Goal: Information Seeking & Learning: Check status

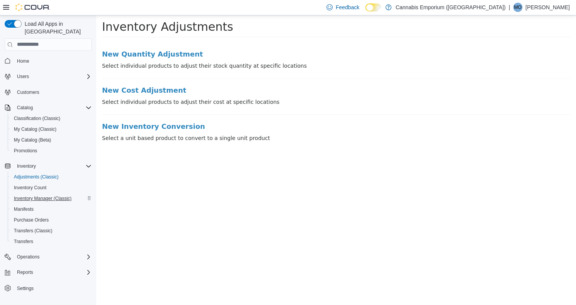
click at [50, 195] on span "Inventory Manager (Classic)" at bounding box center [43, 198] width 58 height 6
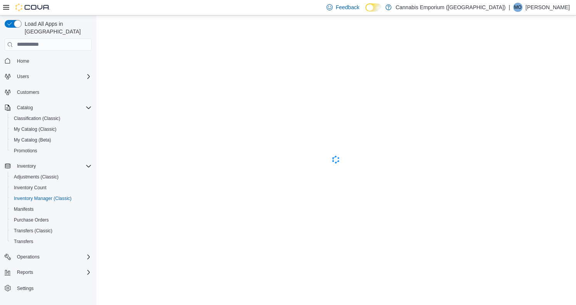
click at [34, 57] on span "Home" at bounding box center [53, 61] width 78 height 10
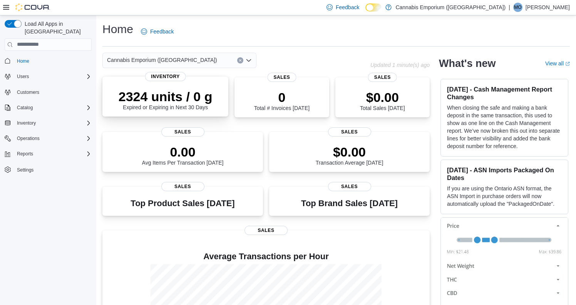
click at [185, 87] on div "2324 units / 0 g Expired or Expiring in Next 30 Days" at bounding box center [166, 98] width 114 height 25
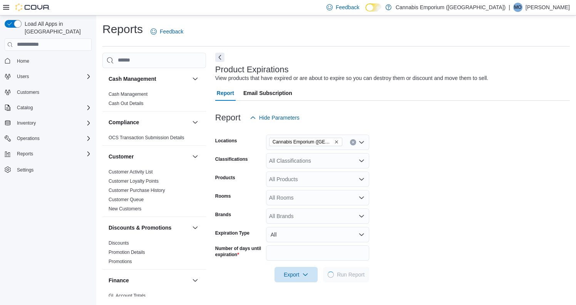
scroll to position [17, 0]
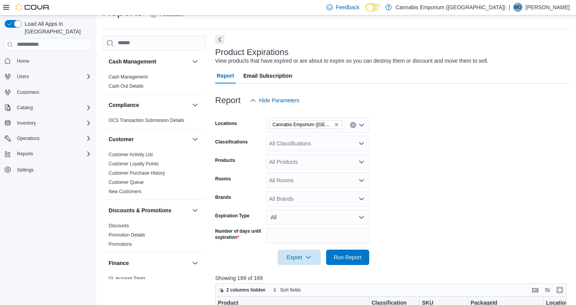
click at [221, 40] on button "Next" at bounding box center [219, 39] width 9 height 9
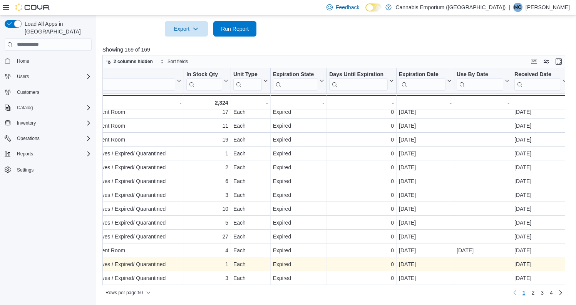
scroll to position [246, 0]
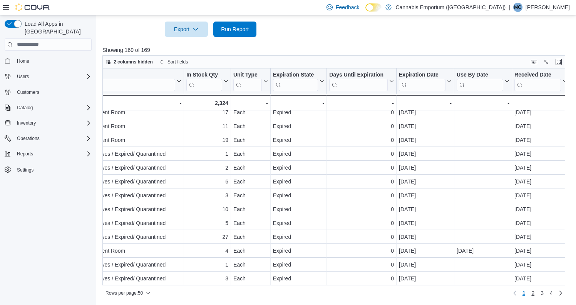
click at [534, 292] on link "2" at bounding box center [532, 293] width 9 height 12
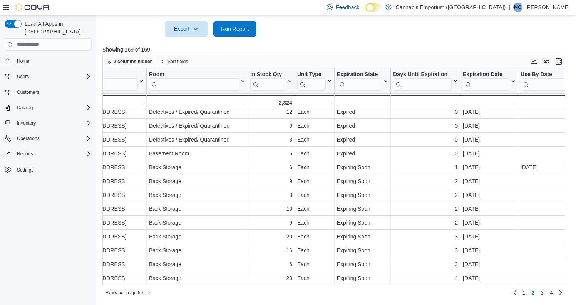
scroll to position [0, 0]
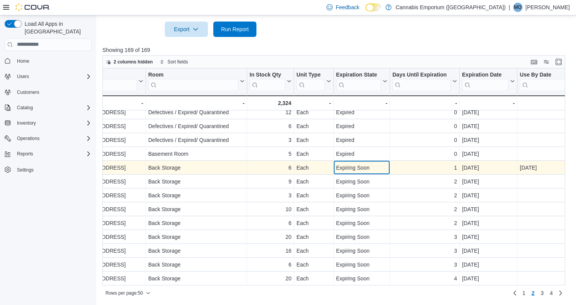
click at [362, 163] on div "Expiring Soon" at bounding box center [362, 167] width 52 height 9
